Goal: Task Accomplishment & Management: Manage account settings

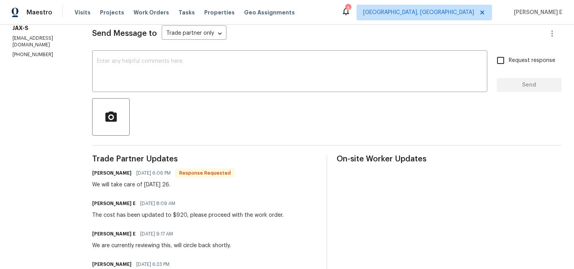
scroll to position [110, 0]
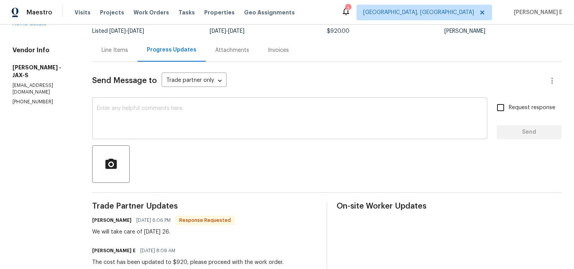
click at [245, 123] on textarea at bounding box center [290, 119] width 386 height 27
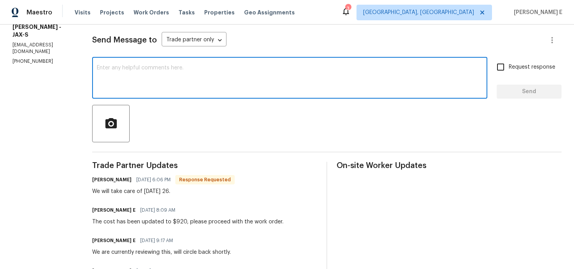
scroll to position [53, 0]
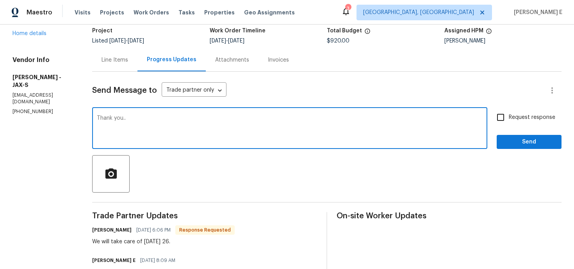
type textarea "Thank you.."
click at [524, 137] on span "Send" at bounding box center [529, 142] width 52 height 10
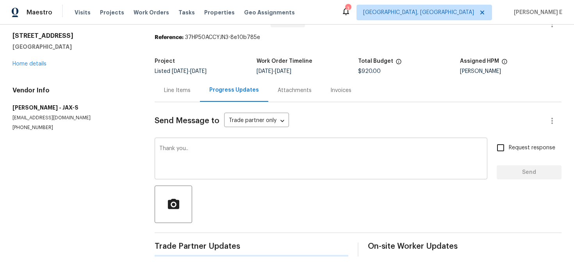
scroll to position [0, 0]
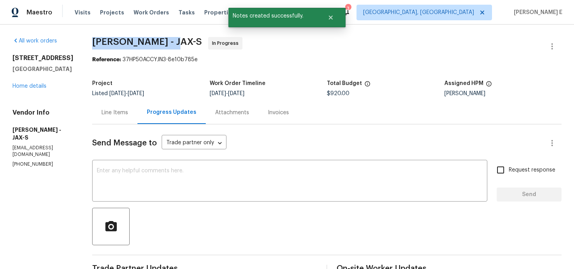
drag, startPoint x: 117, startPoint y: 41, endPoint x: 191, endPoint y: 41, distance: 74.2
copy span "Eric Hernandez -"
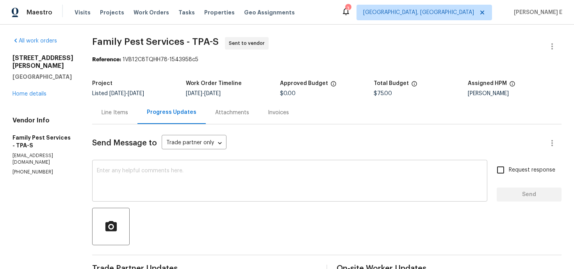
click at [234, 185] on textarea at bounding box center [290, 181] width 386 height 27
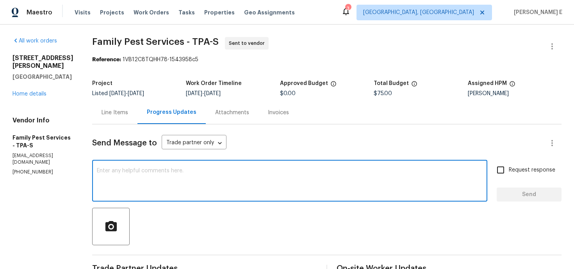
paste textarea "Please accept the work order and share the schedule to meet the deadline, or it…"
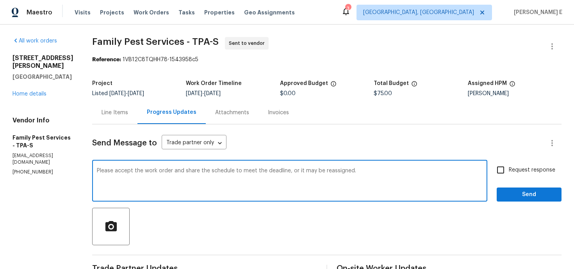
type textarea "Please accept the work order and share the schedule to meet the deadline, or it…"
click at [505, 176] on input "Request response" at bounding box center [500, 170] width 16 height 16
checkbox input "true"
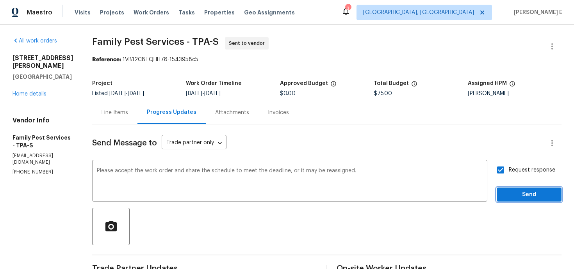
click at [514, 193] on span "Send" at bounding box center [529, 195] width 52 height 10
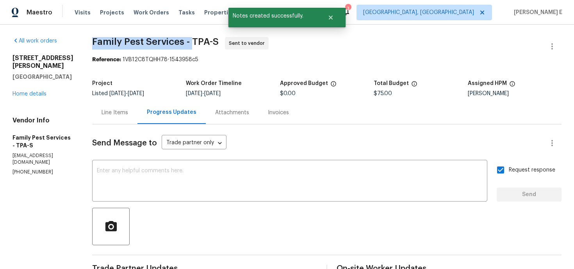
drag, startPoint x: 96, startPoint y: 45, endPoint x: 195, endPoint y: 43, distance: 99.5
click at [195, 43] on span "Family Pest Services - TPA-S" at bounding box center [155, 41] width 126 height 9
copy span "Family Pest Services -"
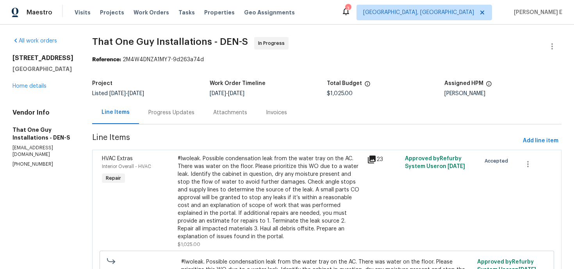
click at [166, 114] on div "Progress Updates" at bounding box center [171, 113] width 46 height 8
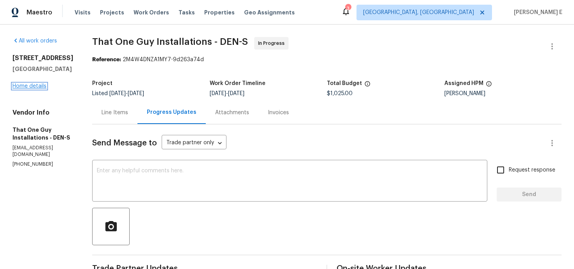
click at [40, 89] on link "Home details" at bounding box center [29, 86] width 34 height 5
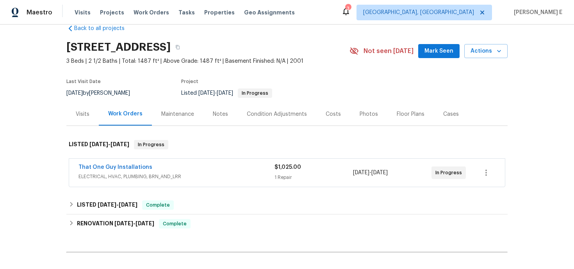
scroll to position [18, 0]
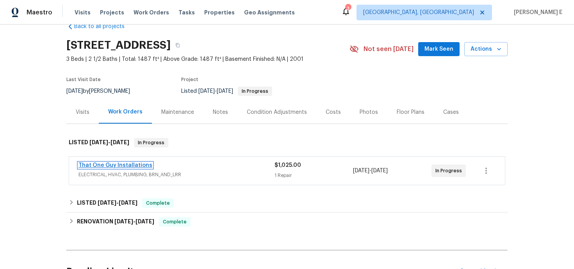
click at [132, 166] on link "That One Guy Installations" at bounding box center [115, 165] width 74 height 5
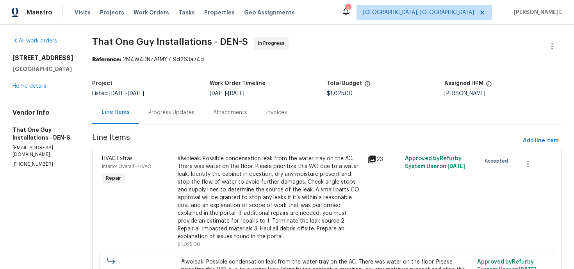
click at [169, 116] on div "Progress Updates" at bounding box center [171, 113] width 46 height 8
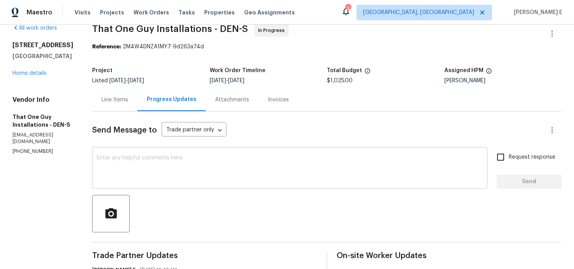
click at [286, 179] on textarea at bounding box center [290, 168] width 386 height 27
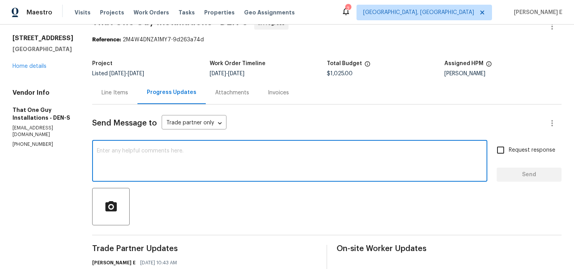
scroll to position [21, 0]
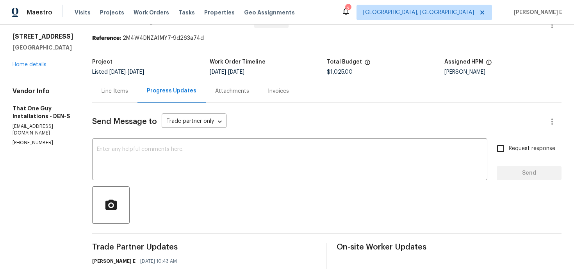
click at [108, 96] on div "Line Items" at bounding box center [114, 91] width 45 height 23
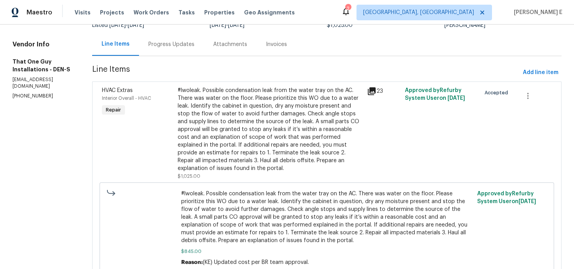
click at [145, 52] on div "Progress Updates" at bounding box center [171, 44] width 65 height 23
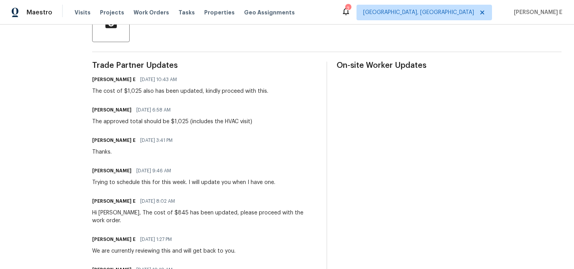
scroll to position [204, 0]
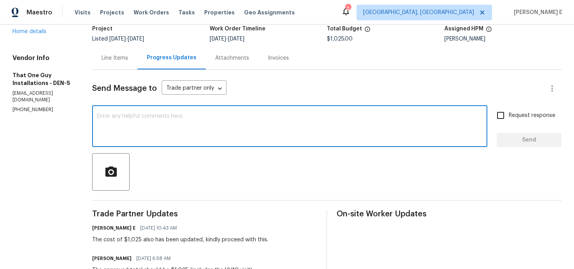
click at [192, 135] on textarea at bounding box center [290, 127] width 386 height 27
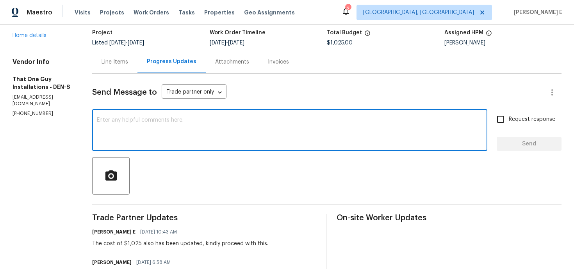
scroll to position [0, 0]
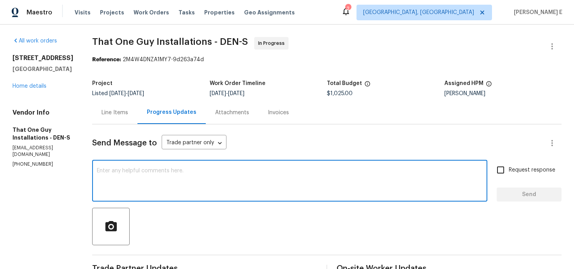
click at [101, 109] on div "Line Items" at bounding box center [114, 113] width 27 height 8
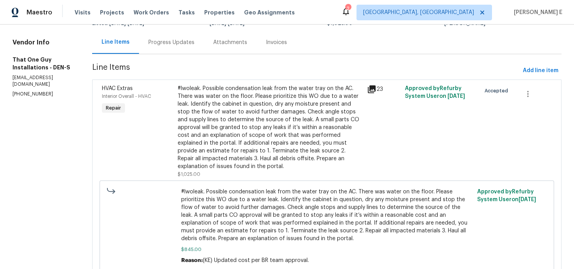
scroll to position [73, 0]
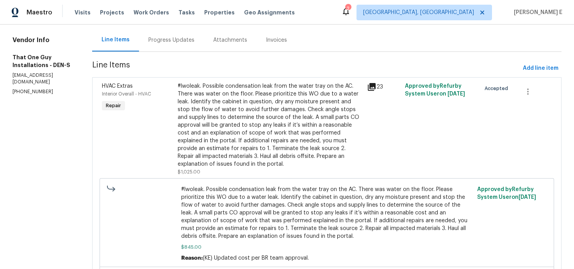
click at [278, 110] on div "#lwoleak. Possible condensation leak from the water tray on the AC. There was w…" at bounding box center [270, 125] width 185 height 86
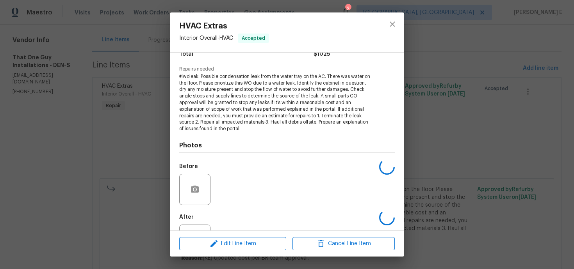
scroll to position [103, 0]
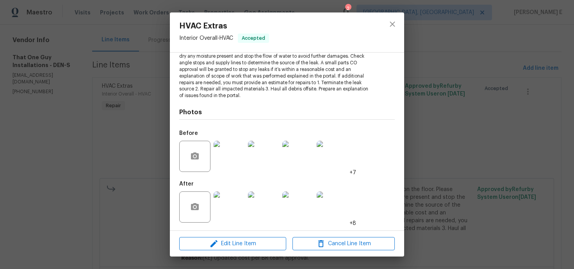
click at [231, 199] on img at bounding box center [228, 207] width 31 height 31
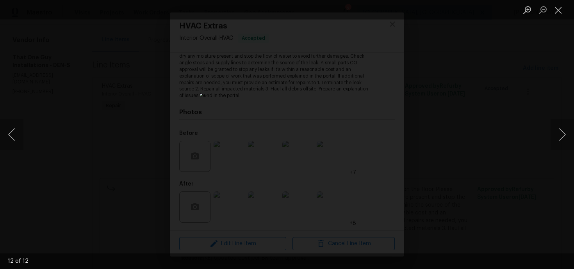
click at [462, 70] on div "Lightbox" at bounding box center [287, 134] width 574 height 269
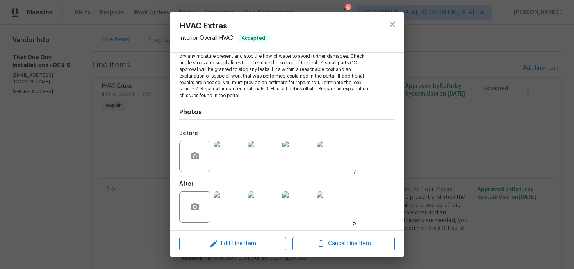
click at [462, 70] on div "Lightbox" at bounding box center [287, 134] width 574 height 269
click at [462, 70] on div "HVAC Extras Interior Overall - HVAC Accepted Vendor That One Guy Installations …" at bounding box center [287, 134] width 574 height 269
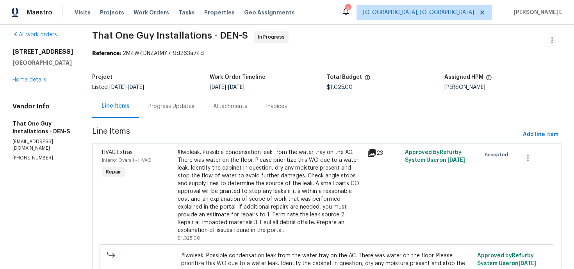
scroll to position [9, 0]
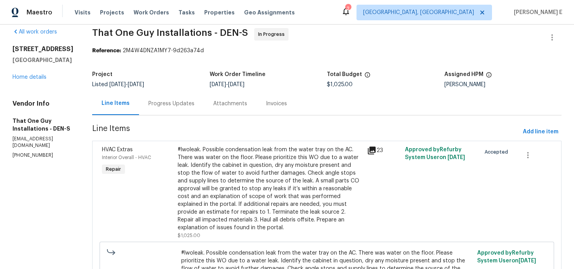
click at [148, 106] on div "Progress Updates" at bounding box center [171, 104] width 46 height 8
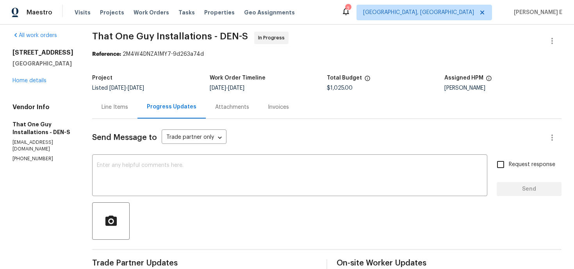
scroll to position [6, 0]
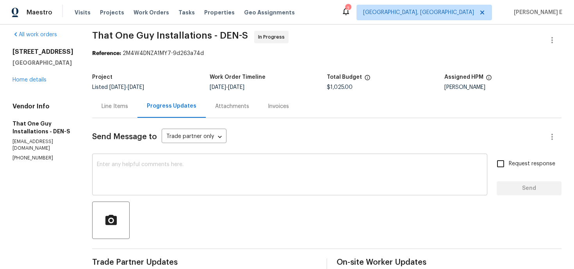
click at [253, 165] on textarea at bounding box center [290, 175] width 386 height 27
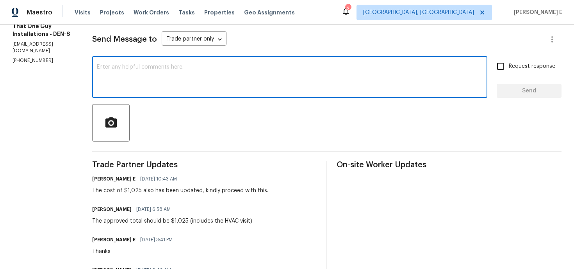
scroll to position [106, 0]
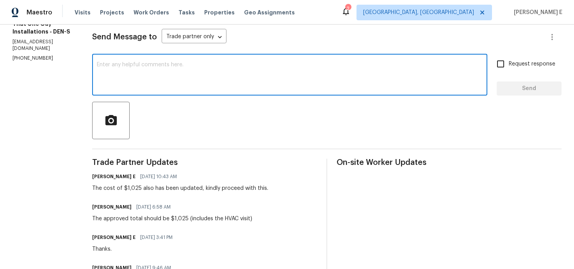
click at [199, 178] on div "Keerthana E 09/24/2025 10:43 AM" at bounding box center [180, 176] width 176 height 11
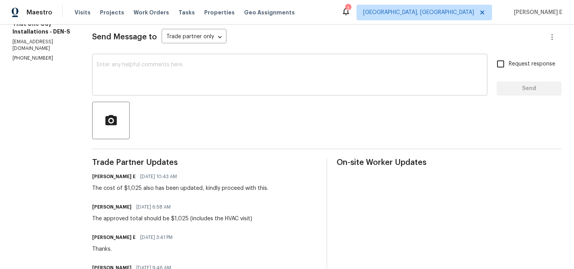
click at [315, 80] on textarea at bounding box center [290, 75] width 386 height 27
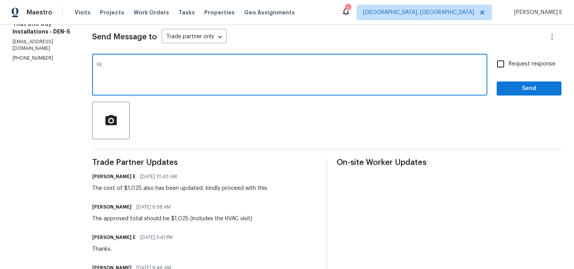
paste textarea "Wanted to see if we have a date locked in for this."
type textarea "Hi, Wanted to see if we have a date locked in for this."
click at [523, 64] on span "Request response" at bounding box center [532, 64] width 46 height 8
click at [509, 64] on input "Request response" at bounding box center [500, 64] width 16 height 16
checkbox input "true"
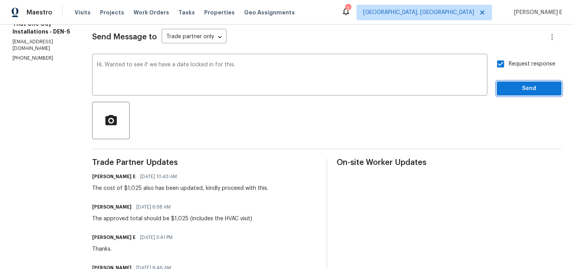
click at [519, 84] on span "Send" at bounding box center [529, 89] width 52 height 10
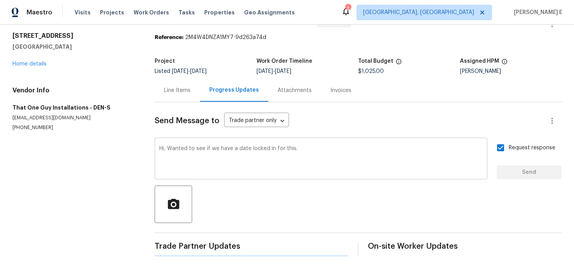
scroll to position [0, 0]
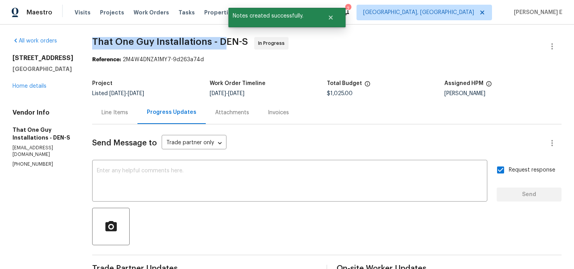
drag, startPoint x: 76, startPoint y: 44, endPoint x: 205, endPoint y: 44, distance: 129.2
copy span "That One Guy Installations - D"
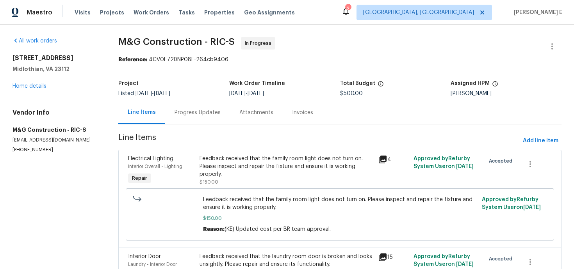
click at [207, 112] on div "Progress Updates" at bounding box center [197, 113] width 46 height 8
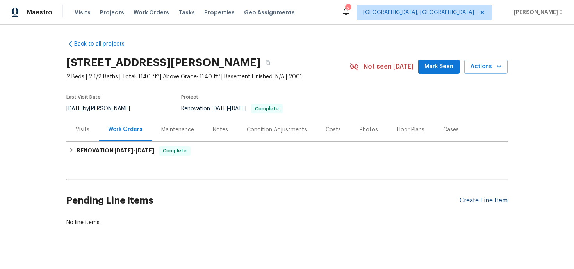
click at [479, 200] on div "Create Line Item" at bounding box center [483, 200] width 48 height 7
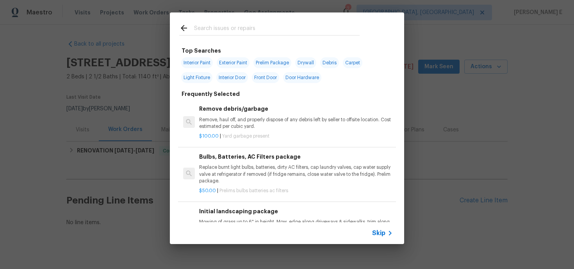
click at [382, 230] on span "Skip" at bounding box center [378, 233] width 13 height 8
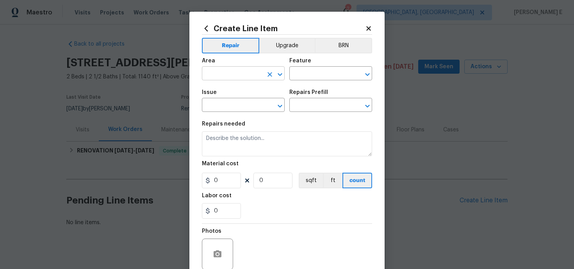
click at [243, 76] on input "text" at bounding box center [232, 74] width 61 height 12
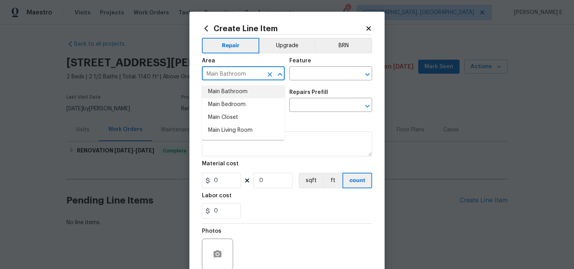
type input "Main Bathroom"
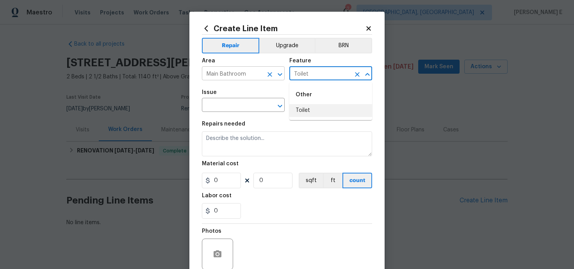
type input "Toilet"
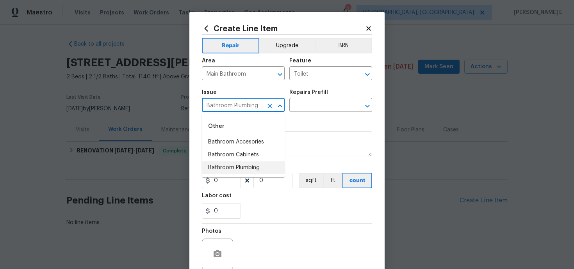
type input "Bathroom Plumbing"
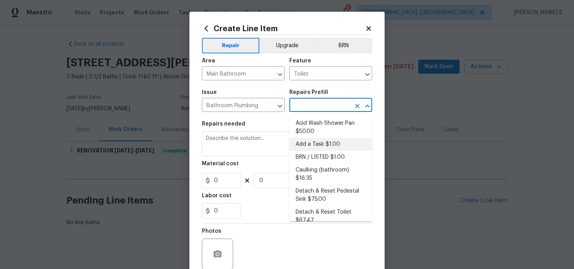
click at [318, 144] on li "Add a Task $1.00" at bounding box center [330, 144] width 83 height 13
type input "Plumbing"
type input "Add a Task $1.00"
type textarea "HPM to detail"
type input "1"
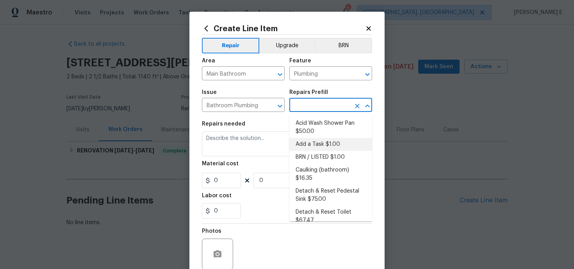
type input "1"
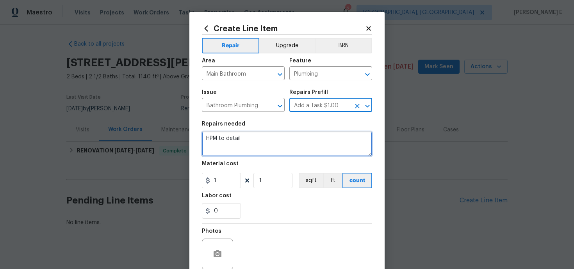
click at [272, 145] on textarea "HPM to detail" at bounding box center [287, 144] width 170 height 25
paste textarea "257 Doughton Ln, Charlotte, NC 28217"
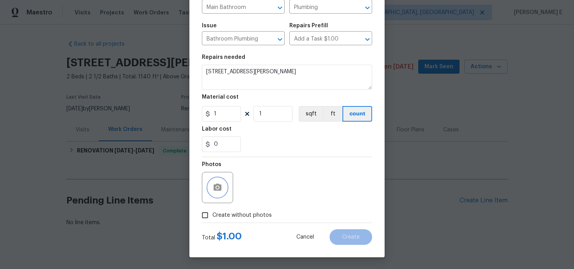
click at [212, 190] on button "button" at bounding box center [217, 187] width 19 height 19
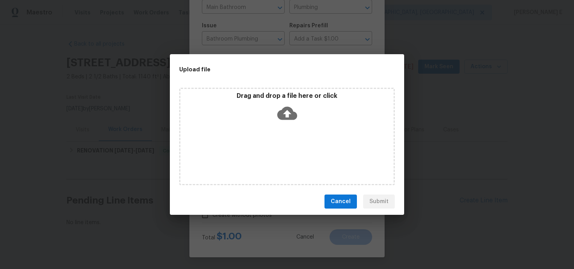
click at [285, 114] on icon at bounding box center [287, 113] width 20 height 20
click at [286, 115] on icon at bounding box center [287, 113] width 20 height 20
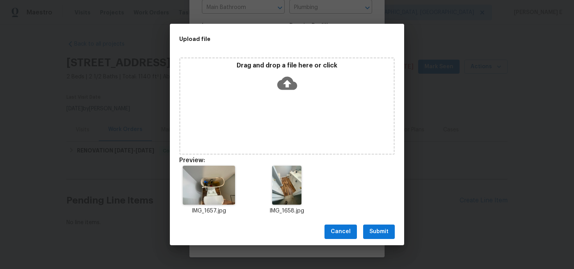
click at [376, 233] on span "Submit" at bounding box center [378, 232] width 19 height 10
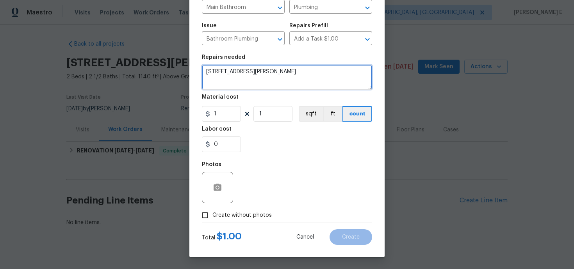
click at [258, 79] on textarea "257 Doughton Ln, Charlotte, NC 28217" at bounding box center [287, 77] width 170 height 25
paste textarea "The toilet in the main bathroom was clogged and overflowed. Please clean the af…"
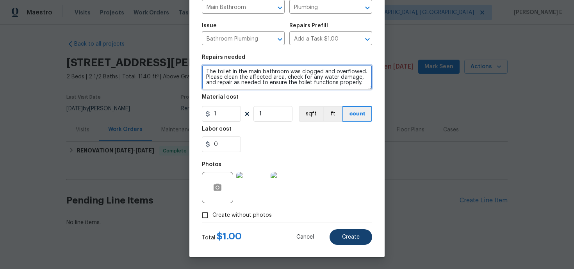
type textarea "The toilet in the main bathroom was clogged and overflowed. Please clean the af…"
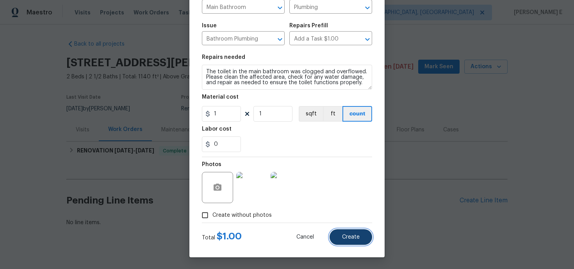
click at [349, 240] on button "Create" at bounding box center [350, 237] width 43 height 16
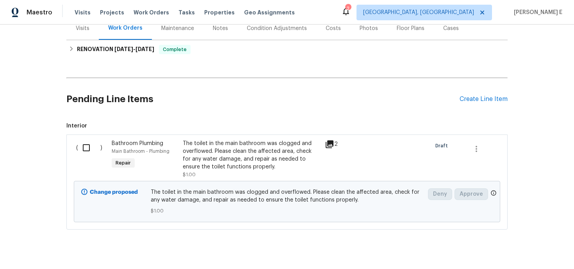
scroll to position [115, 0]
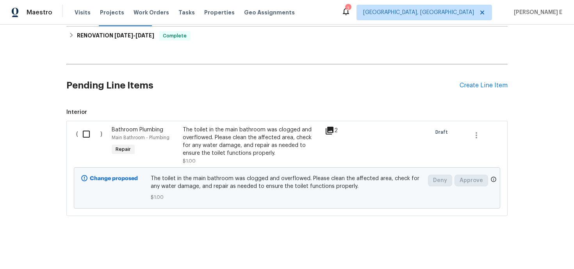
click at [84, 134] on input "checkbox" at bounding box center [89, 134] width 22 height 16
checkbox input "true"
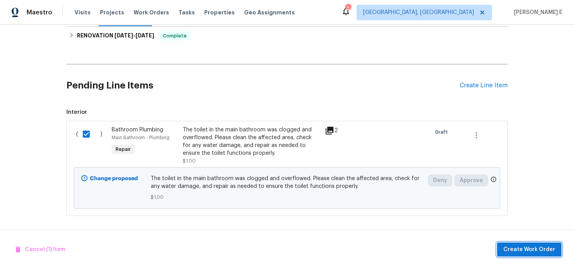
click at [532, 256] on button "Create Work Order" at bounding box center [529, 250] width 64 height 14
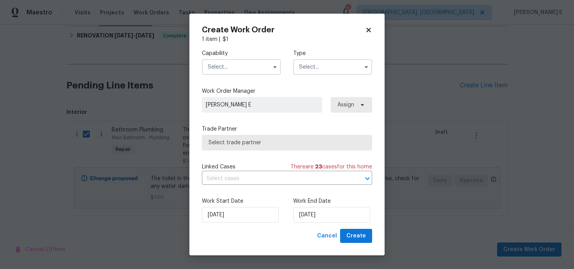
click at [245, 70] on input "text" at bounding box center [241, 67] width 79 height 16
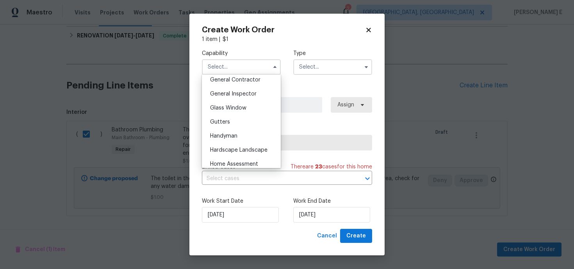
scroll to position [384, 0]
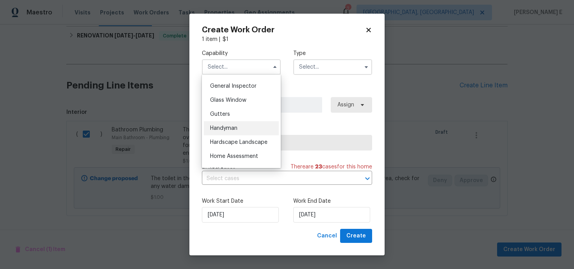
click at [238, 126] on div "Handyman" at bounding box center [241, 128] width 75 height 14
type input "Handyman"
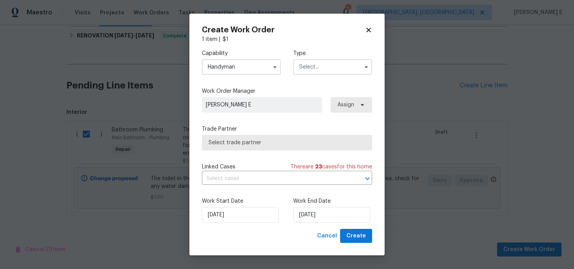
click at [319, 72] on input "text" at bounding box center [332, 67] width 79 height 16
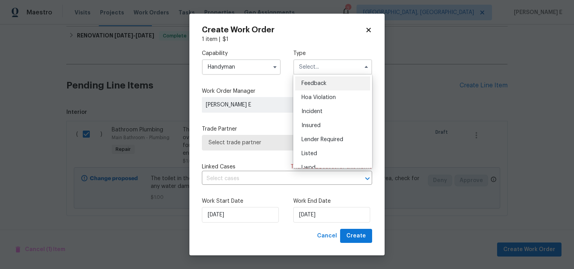
click at [317, 81] on span "Feedback" at bounding box center [313, 83] width 25 height 5
type input "Feedback"
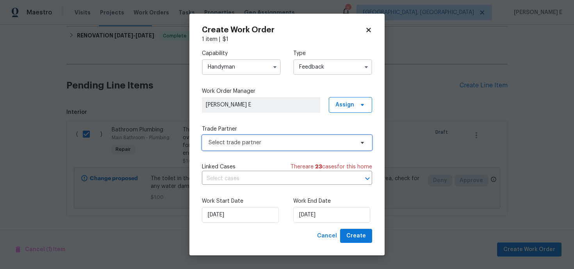
click at [241, 139] on span "Select trade partner" at bounding box center [281, 143] width 146 height 8
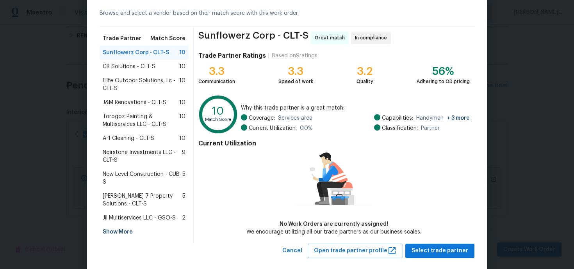
scroll to position [36, 0]
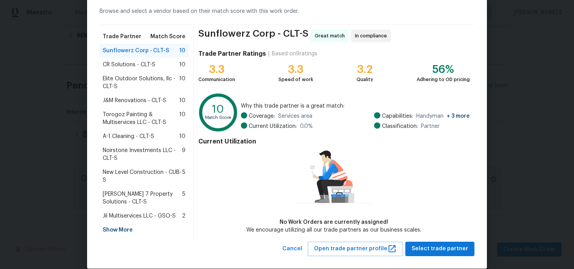
click at [129, 119] on span "Torogoz Painting & Multiservices LLC - CLT-S" at bounding box center [141, 119] width 76 height 16
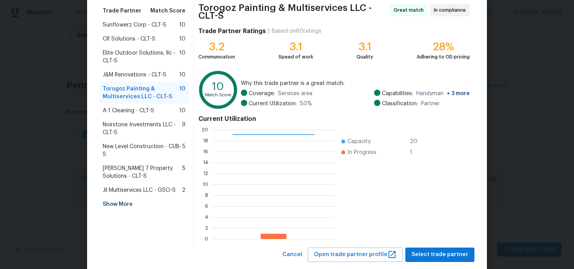
scroll to position [78, 0]
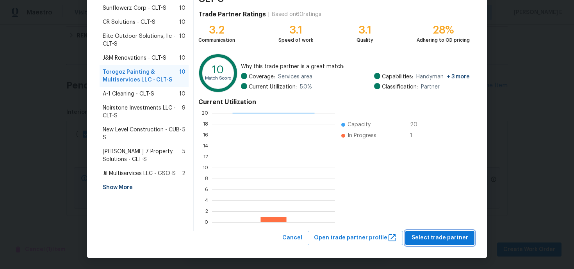
click at [439, 239] on span "Select trade partner" at bounding box center [439, 238] width 57 height 10
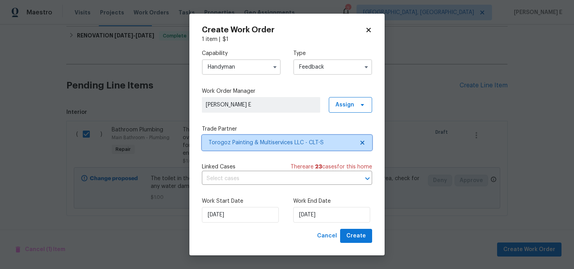
scroll to position [0, 0]
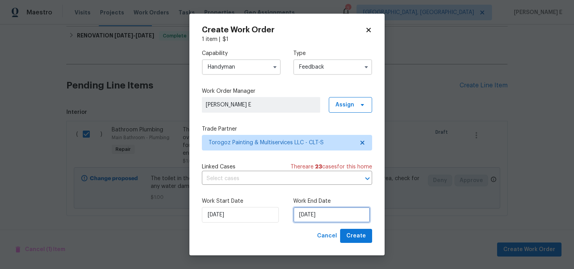
click at [321, 211] on input "25/09/2025" at bounding box center [331, 215] width 77 height 16
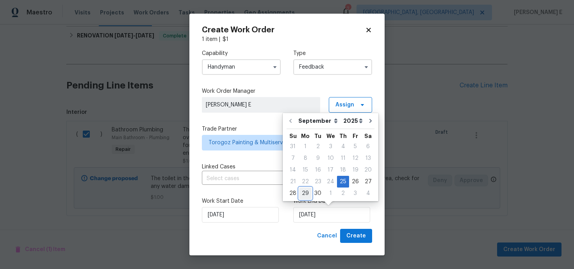
click at [302, 197] on div "29" at bounding box center [305, 193] width 12 height 11
type input "29/09/2025"
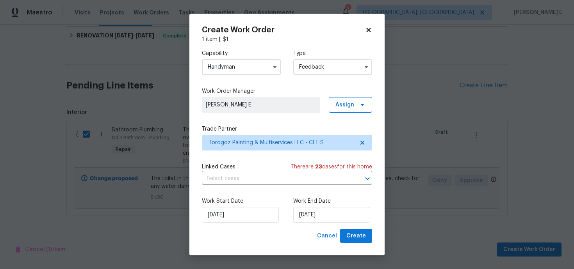
click at [352, 247] on div "Create Work Order 1 item | $ 1 Capability Handyman Type Feedback Work Order Man…" at bounding box center [286, 135] width 195 height 242
click at [355, 234] on span "Create" at bounding box center [356, 236] width 20 height 10
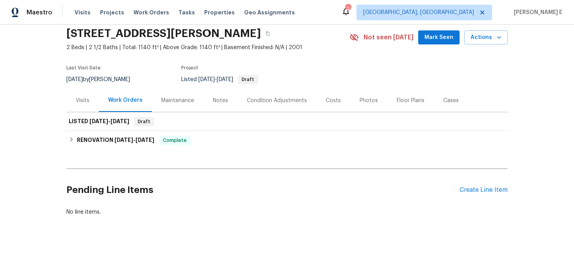
scroll to position [29, 0]
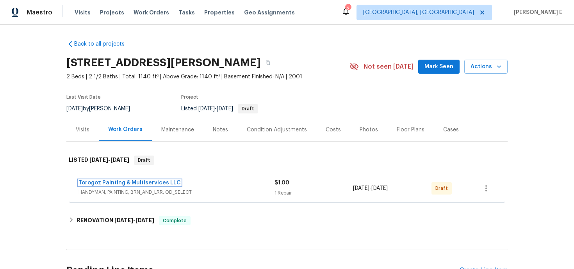
click at [117, 181] on link "Torogoz Painting & Multiservices LLC" at bounding box center [129, 182] width 102 height 5
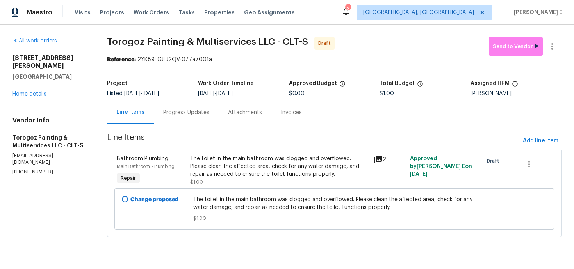
click at [188, 113] on div "Progress Updates" at bounding box center [186, 113] width 46 height 8
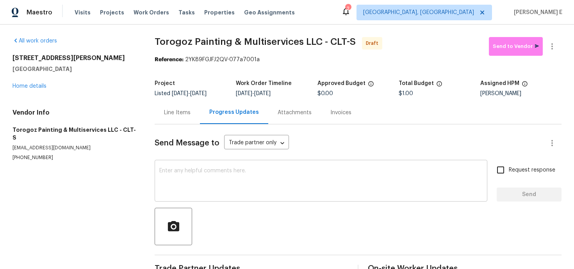
click at [189, 191] on textarea at bounding box center [320, 181] width 323 height 27
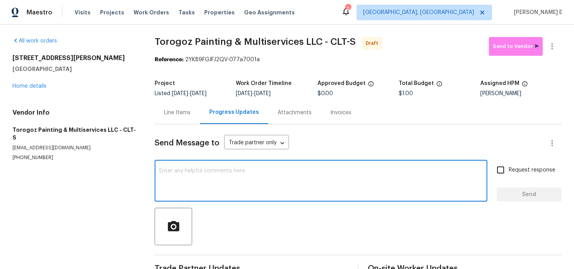
paste textarea "Hi this is Keerthana with Opendoor. I’m confirming you received the WO for the …"
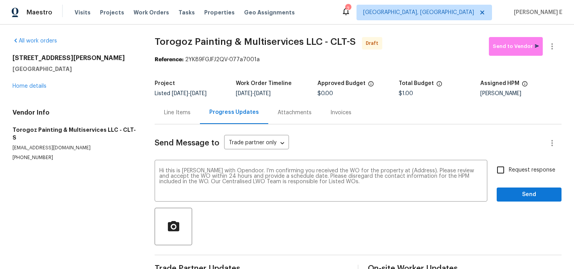
drag, startPoint x: 10, startPoint y: 59, endPoint x: 66, endPoint y: 72, distance: 57.8
click at [66, 72] on div "All work orders 257 Doughton Ln Charlotte, NC 28217 Home details Vendor Info To…" at bounding box center [287, 157] width 574 height 265
copy div "257 Doughton Ln Charlotte, NC 28217"
click at [406, 170] on textarea "Hi this is Keerthana with Opendoor. I’m confirming you received the WO for the …" at bounding box center [320, 181] width 323 height 27
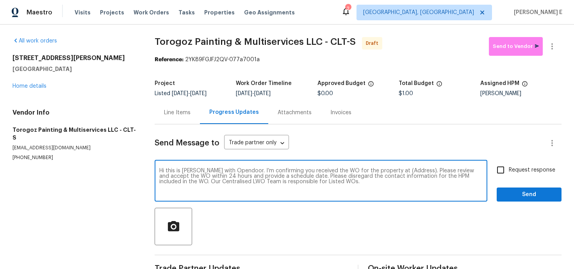
paste textarea "257 Doughton Ln Charlotte, NC 28217"
type textarea "Hi this is Keerthana with Opendoor. I’m confirming you received the WO for the …"
click at [539, 167] on span "Request response" at bounding box center [532, 170] width 46 height 8
click at [509, 167] on input "Request response" at bounding box center [500, 170] width 16 height 16
checkbox input "true"
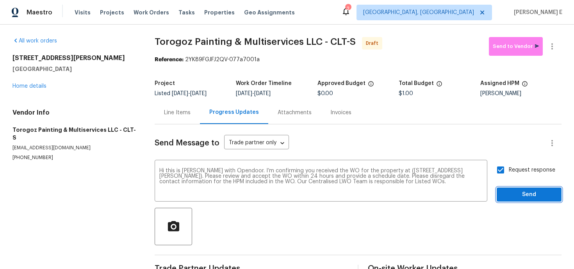
click at [521, 193] on span "Send" at bounding box center [529, 195] width 52 height 10
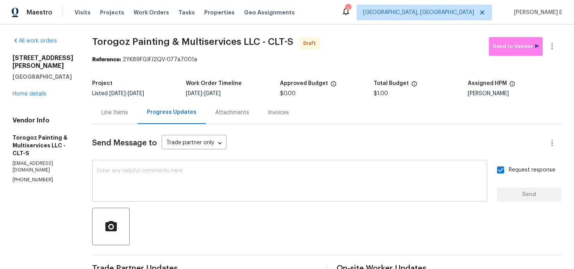
click at [287, 173] on textarea at bounding box center [290, 181] width 386 height 27
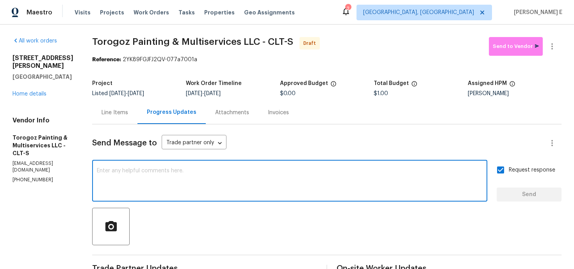
paste textarea "Attention All Work Orders must include before-photos (both close-up and wide-an…"
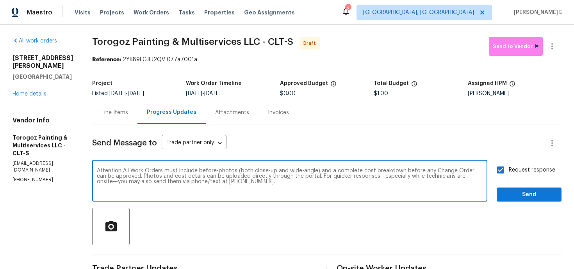
type textarea "Attention All Work Orders must include before-photos (both close-up and wide-an…"
click at [514, 196] on span "Send" at bounding box center [529, 195] width 52 height 10
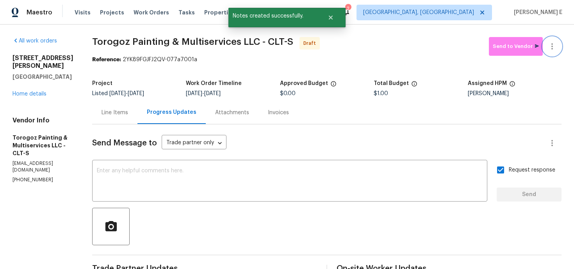
click at [553, 44] on icon "button" at bounding box center [551, 46] width 9 height 9
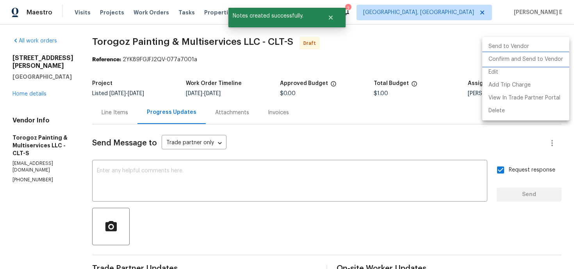
click at [523, 61] on li "Confirm and Send to Vendor" at bounding box center [525, 59] width 87 height 13
click at [302, 85] on div at bounding box center [287, 134] width 574 height 269
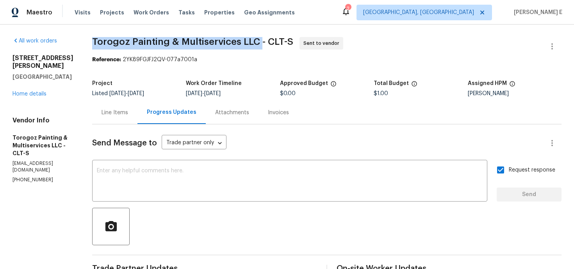
drag, startPoint x: 109, startPoint y: 43, endPoint x: 278, endPoint y: 43, distance: 169.0
click at [278, 43] on div "All work orders 257 Doughton Ln Charlotte, NC 28217 Home details Vendor Info To…" at bounding box center [287, 219] width 574 height 389
copy span "Torogoz Painting & Multiservices LLC"
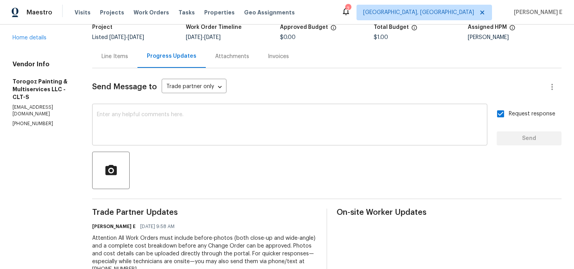
scroll to position [70, 0]
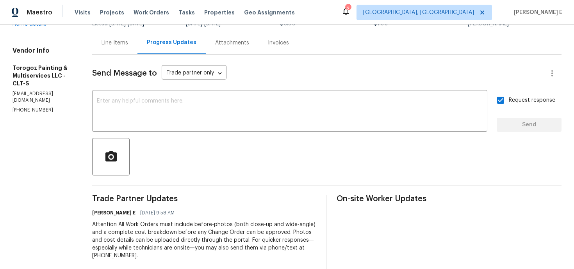
click at [128, 39] on div "Line Items" at bounding box center [114, 43] width 27 height 8
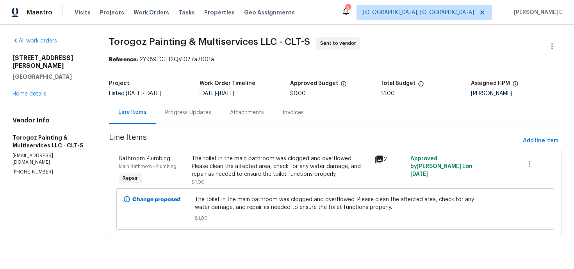
click at [241, 167] on div "The toilet in the main bathroom was clogged and overflowed. Please clean the af…" at bounding box center [281, 166] width 178 height 23
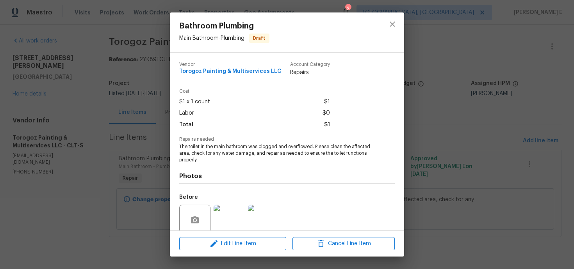
click at [222, 251] on div "Edit Line Item Cancel Line Item" at bounding box center [287, 244] width 234 height 26
click at [202, 238] on button "Edit Line Item" at bounding box center [232, 244] width 107 height 14
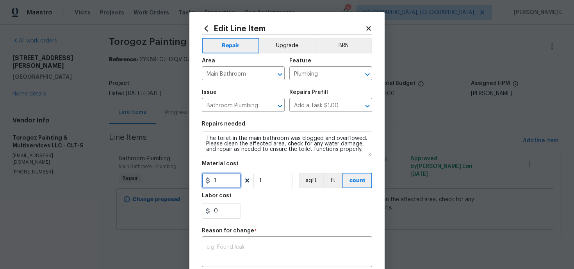
click at [228, 178] on input "1" at bounding box center [221, 181] width 39 height 16
type input "125"
click at [283, 256] on textarea at bounding box center [286, 253] width 161 height 16
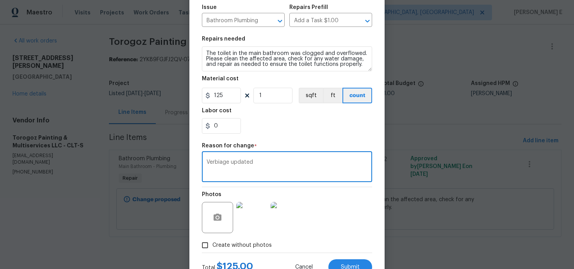
scroll to position [116, 0]
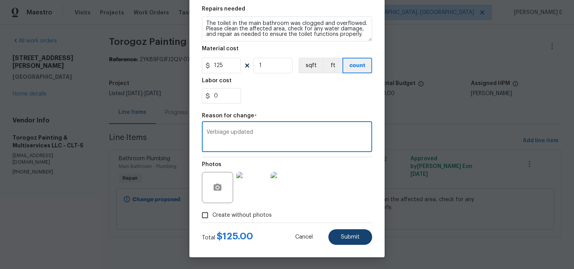
type textarea "Verbiage updated"
click at [356, 240] on span "Submit" at bounding box center [350, 238] width 19 height 6
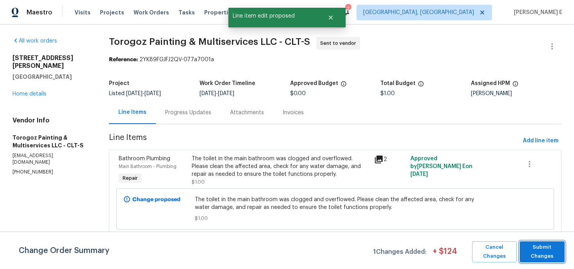
click at [544, 251] on span "Submit Changes" at bounding box center [541, 252] width 37 height 18
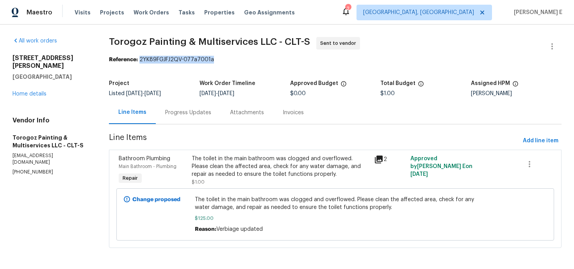
drag, startPoint x: 142, startPoint y: 60, endPoint x: 230, endPoint y: 60, distance: 87.8
click at [229, 60] on div "Reference: 2YK89FGJFJ2QV-077a7001a" at bounding box center [335, 60] width 452 height 8
copy div "2YK89FGJFJ2QV-077a7001a"
